Goal: Information Seeking & Learning: Learn about a topic

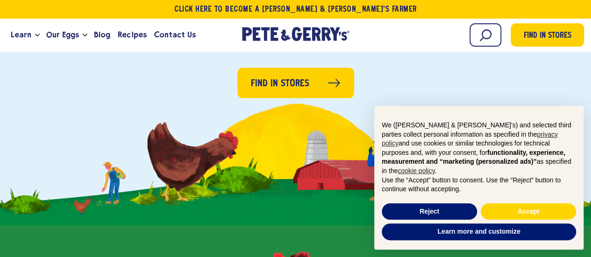
scroll to position [234, 0]
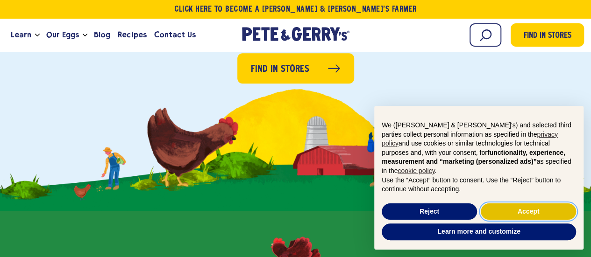
click at [527, 206] on button "Accept" at bounding box center [528, 212] width 95 height 17
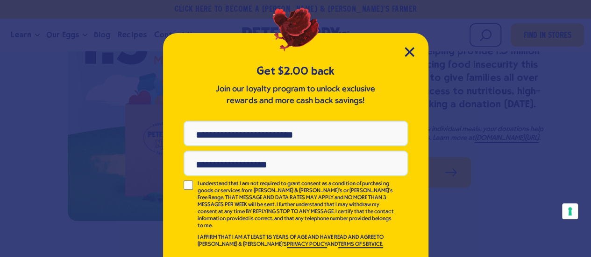
scroll to position [26, 0]
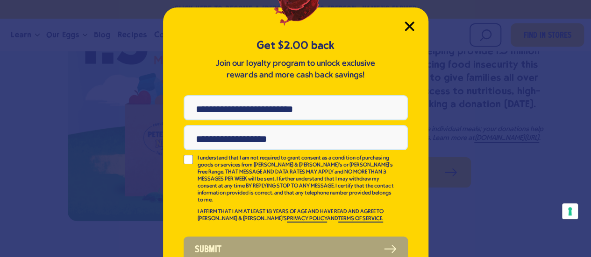
click at [405, 24] on icon "Close Modal" at bounding box center [409, 26] width 8 height 8
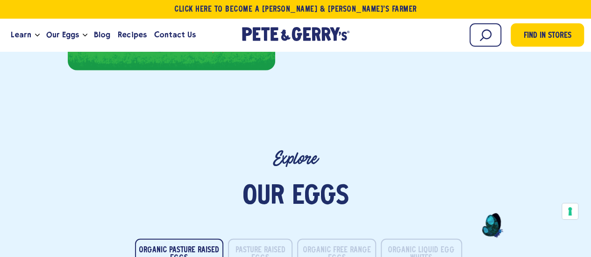
scroll to position [1389, 0]
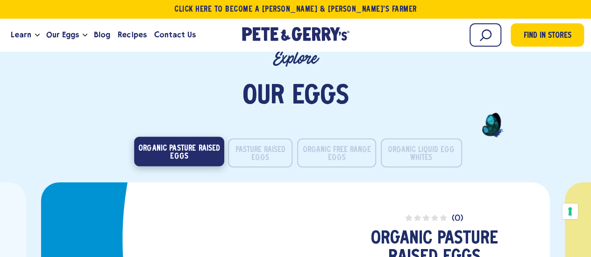
click at [174, 152] on button "Organic Pasture Raised Eggs" at bounding box center [179, 151] width 90 height 29
click at [179, 146] on button "Organic Pasture Raised Eggs" at bounding box center [179, 151] width 90 height 29
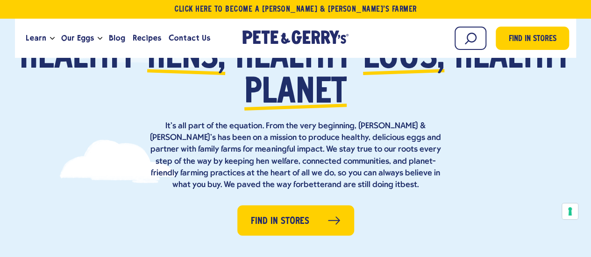
scroll to position [0, 0]
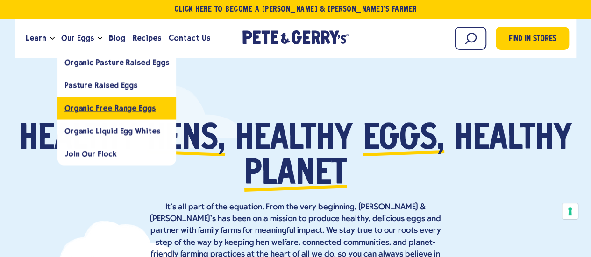
click at [104, 104] on span "Organic Free Range Eggs" at bounding box center [109, 108] width 91 height 9
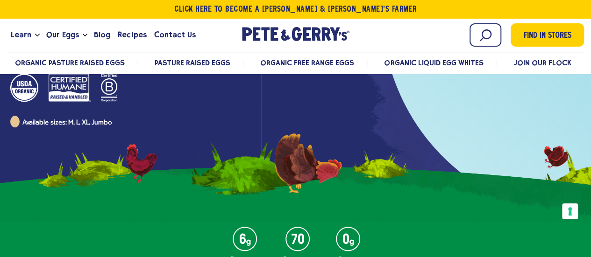
scroll to position [140, 0]
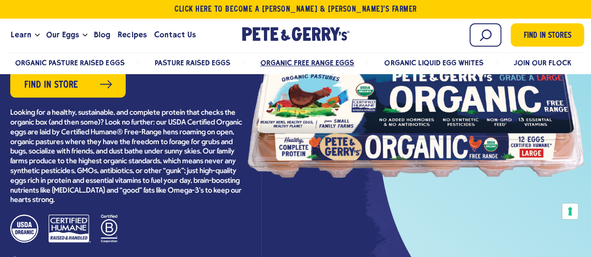
click at [412, 111] on div at bounding box center [416, 121] width 336 height 210
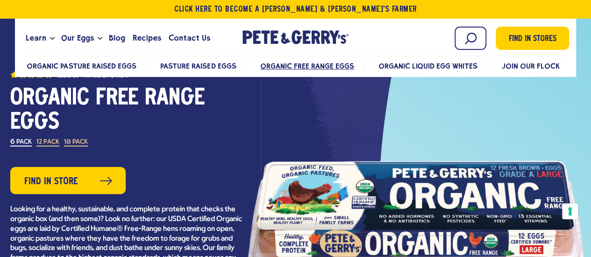
scroll to position [93, 0]
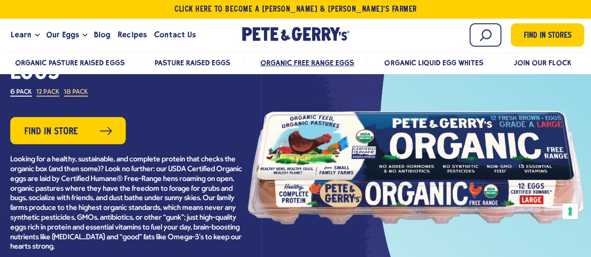
click at [425, 152] on div at bounding box center [416, 168] width 336 height 210
